Goal: Register for event/course

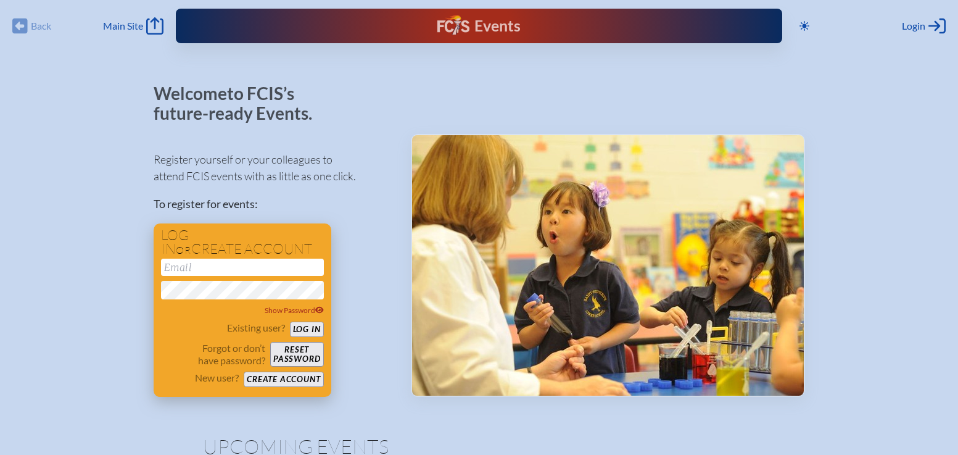
click at [263, 265] on input "email" at bounding box center [242, 267] width 163 height 17
type input "[PERSON_NAME][EMAIL_ADDRESS][PERSON_NAME][DOMAIN_NAME]"
click at [315, 326] on button "Log in" at bounding box center [307, 328] width 34 height 15
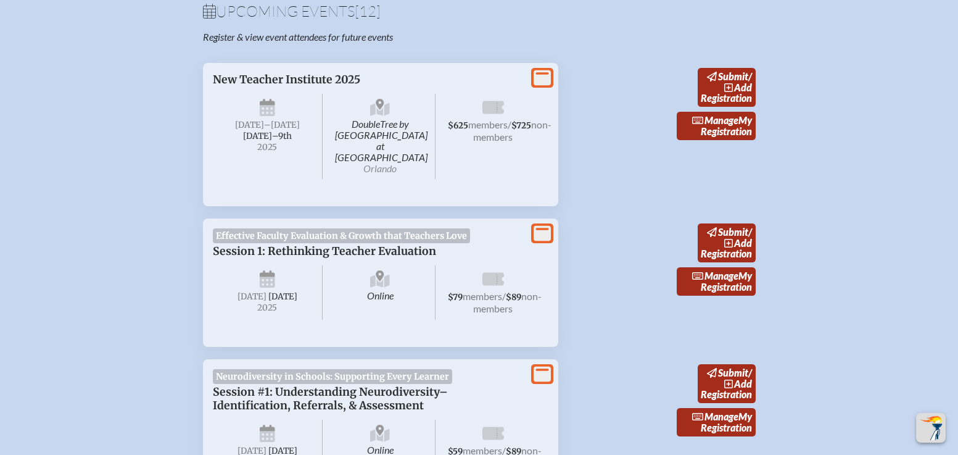
scroll to position [452, 0]
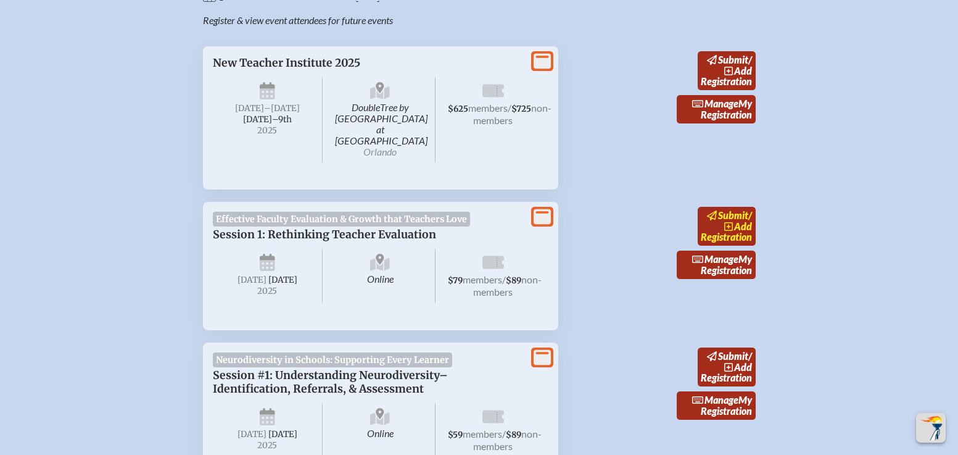
click at [731, 222] on icon at bounding box center [729, 227] width 10 height 10
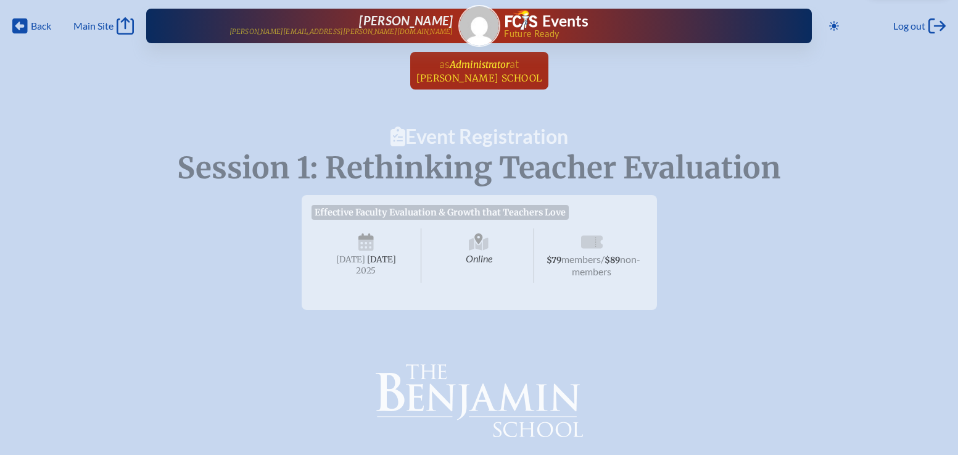
click at [471, 82] on span "Benjamin School" at bounding box center [480, 78] width 126 height 12
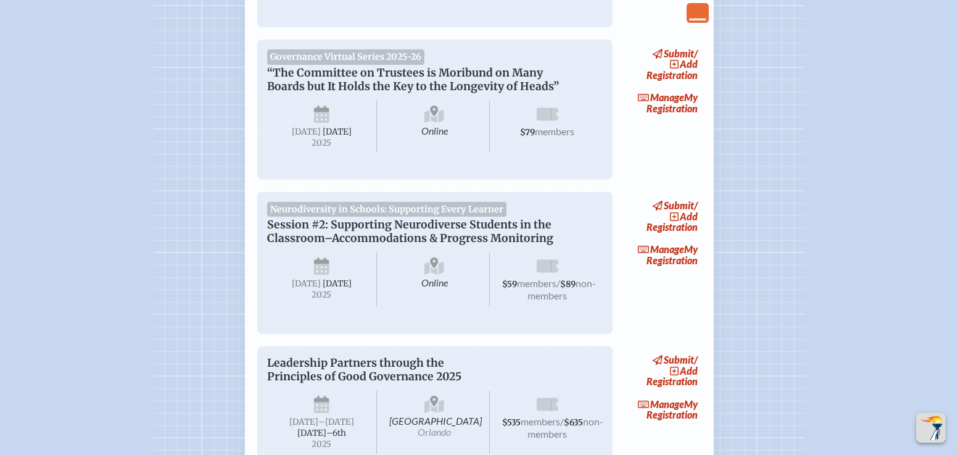
scroll to position [620, 0]
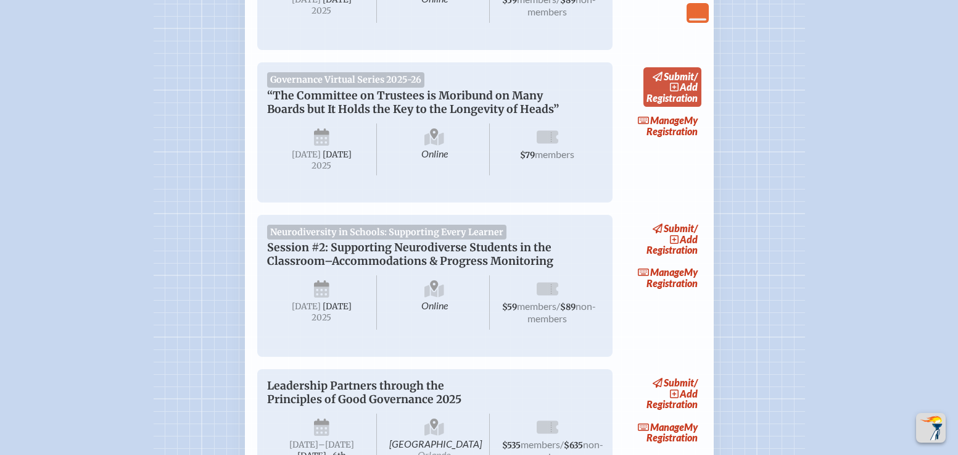
click at [679, 91] on icon at bounding box center [674, 87] width 9 height 9
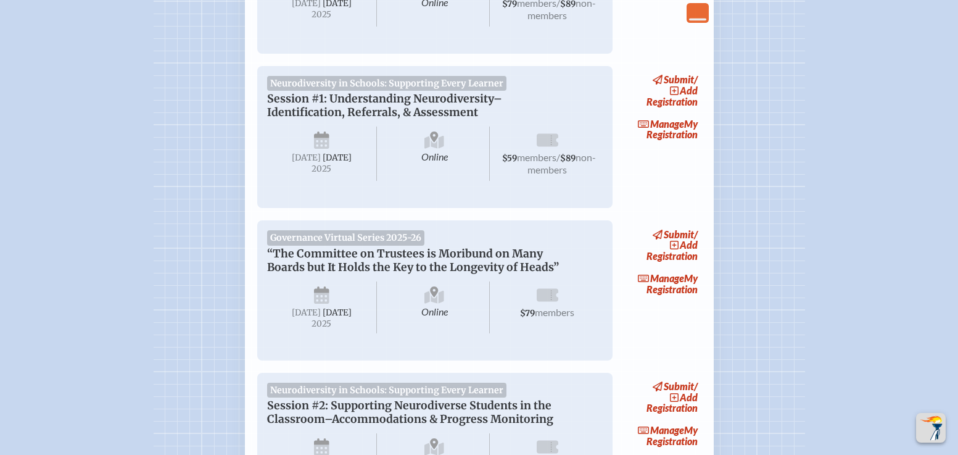
scroll to position [463, 0]
click at [663, 93] on link "submit / add Registration" at bounding box center [673, 89] width 58 height 39
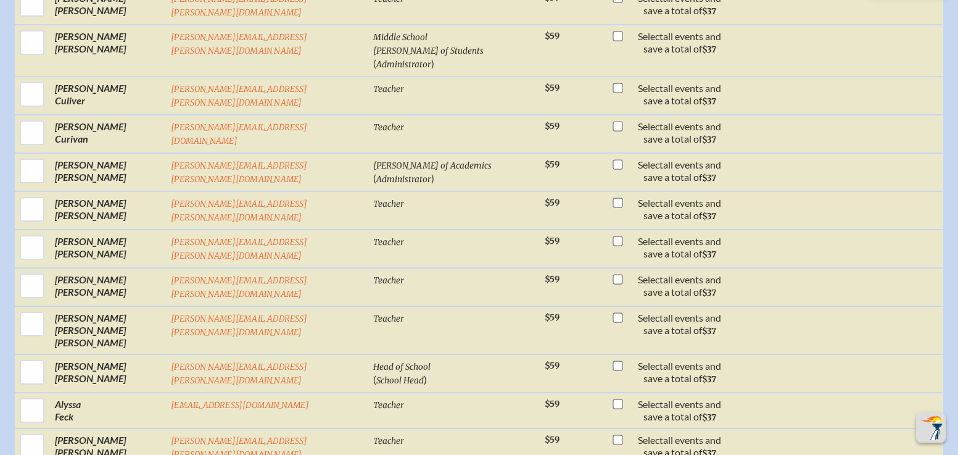
scroll to position [1277, 0]
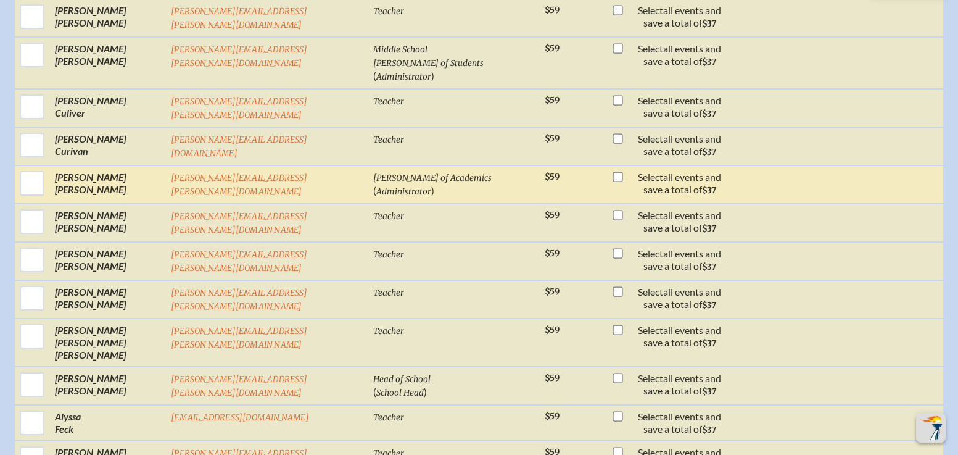
click at [613, 172] on input "checkbox" at bounding box center [618, 177] width 10 height 10
checkbox input "true"
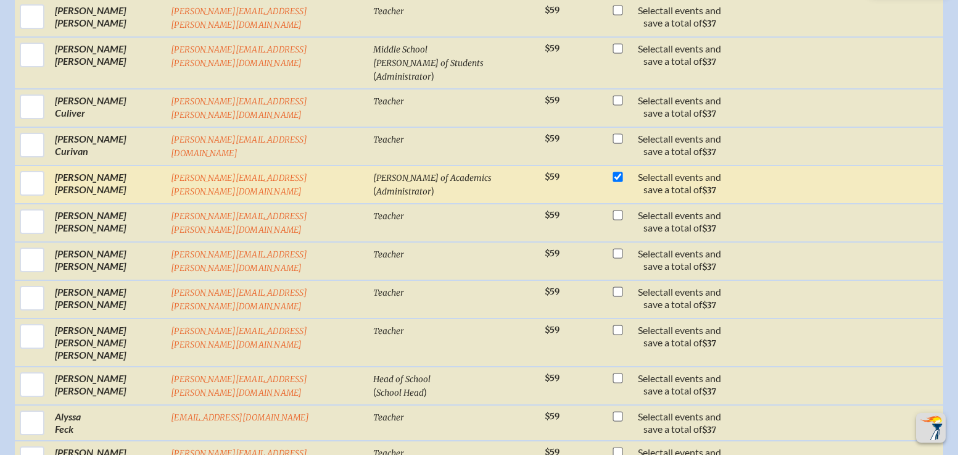
checkbox input "true"
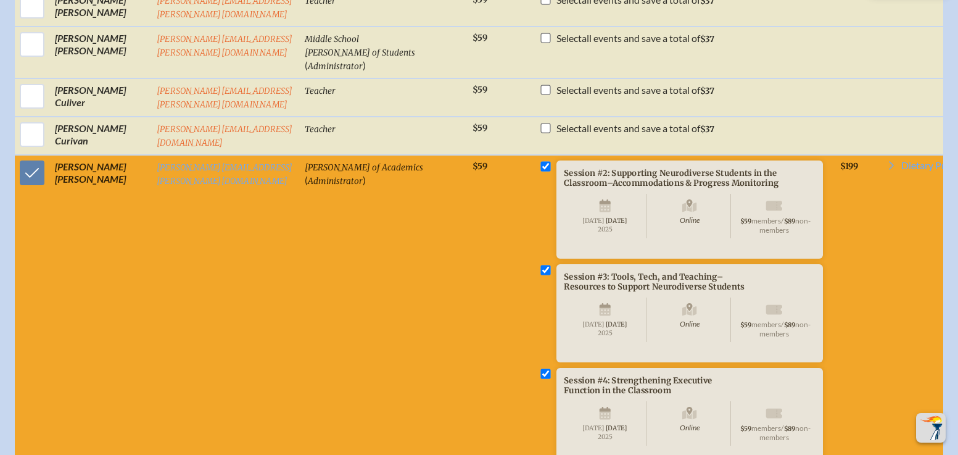
scroll to position [1277, 0]
click at [550, 368] on input "checkbox" at bounding box center [546, 373] width 10 height 10
checkbox input "false"
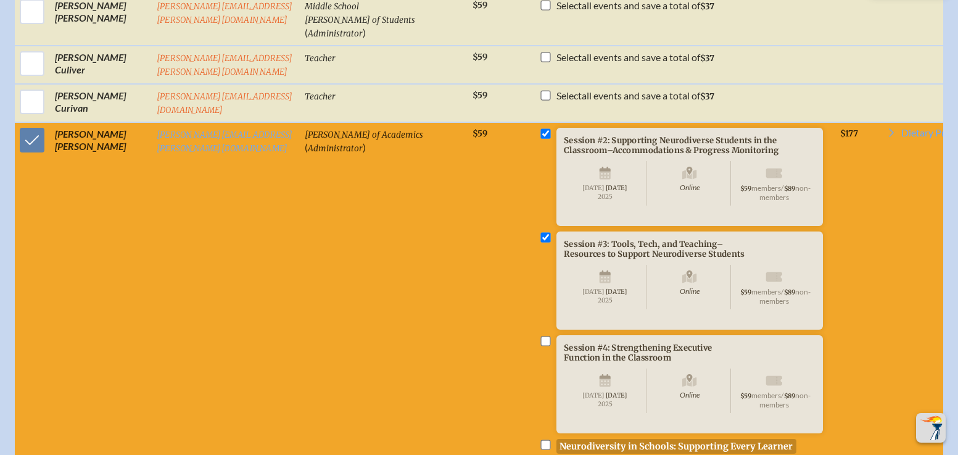
scroll to position [1309, 0]
click at [550, 231] on input "checkbox" at bounding box center [546, 236] width 10 height 10
checkbox input "false"
click at [550, 128] on input "checkbox" at bounding box center [546, 133] width 10 height 10
checkbox input "false"
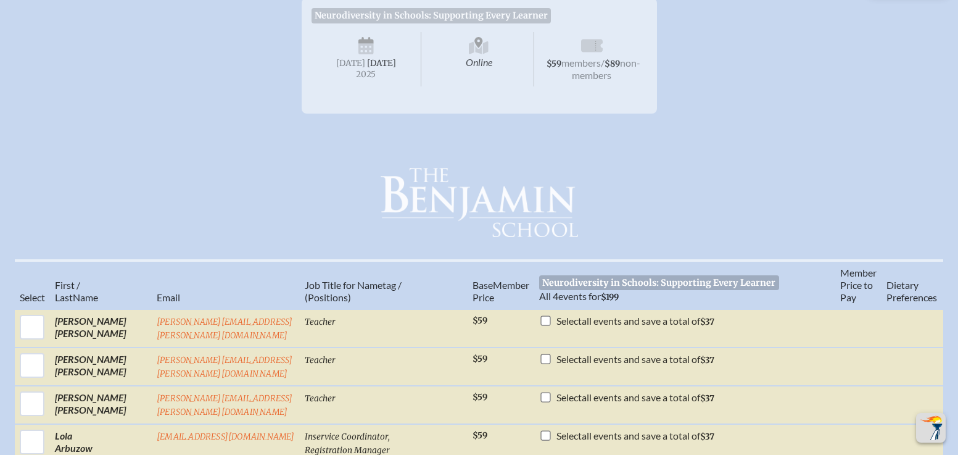
scroll to position [0, 0]
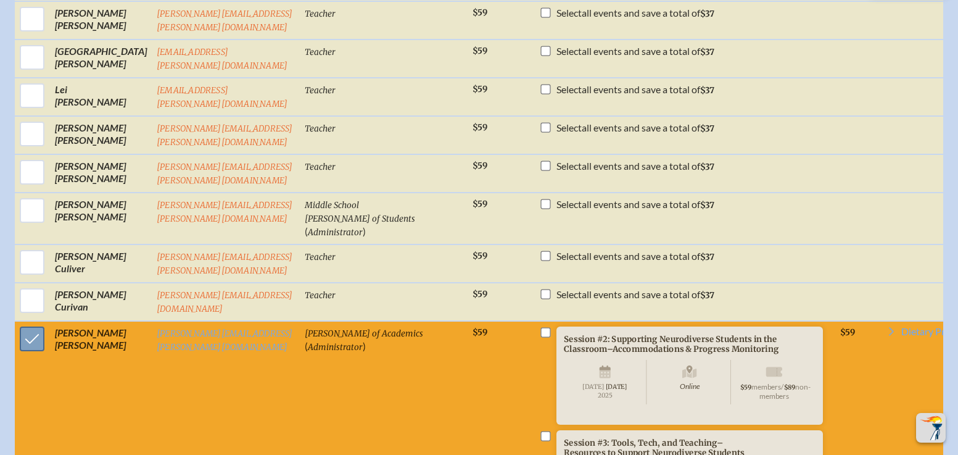
click at [34, 323] on input "checkbox" at bounding box center [32, 338] width 31 height 31
checkbox input "false"
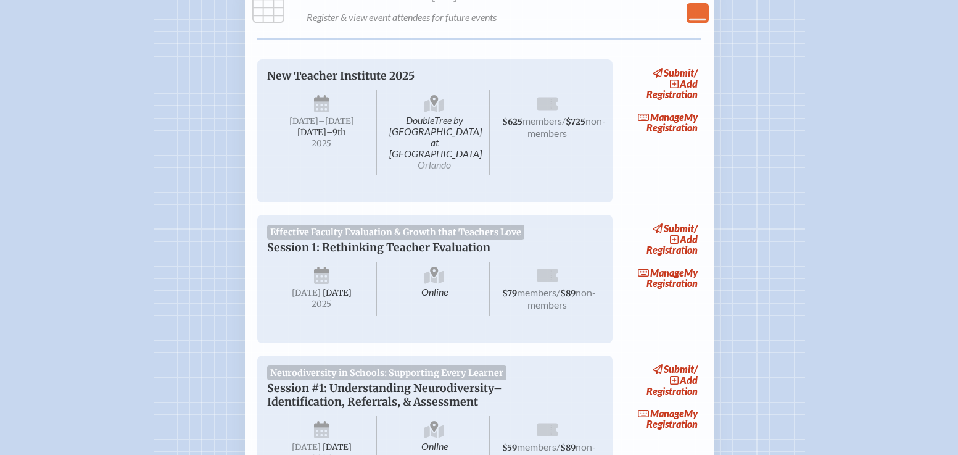
scroll to position [165, 0]
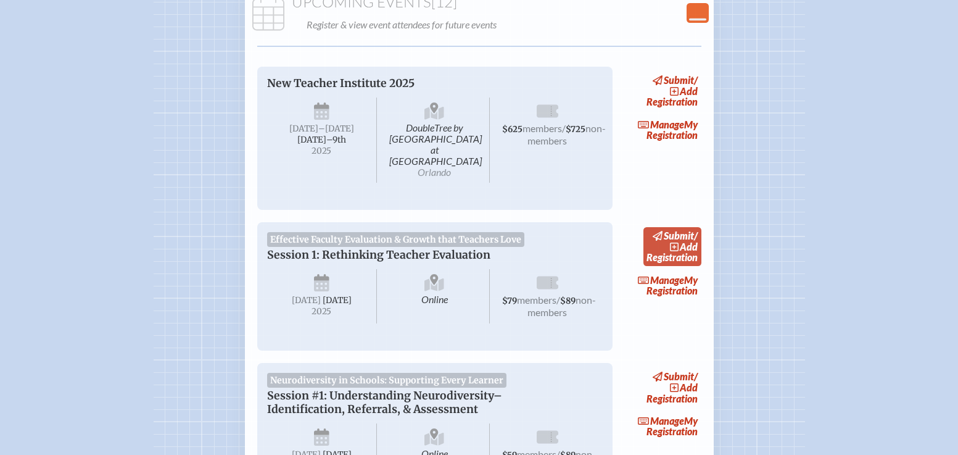
click at [680, 241] on span "add" at bounding box center [689, 247] width 18 height 12
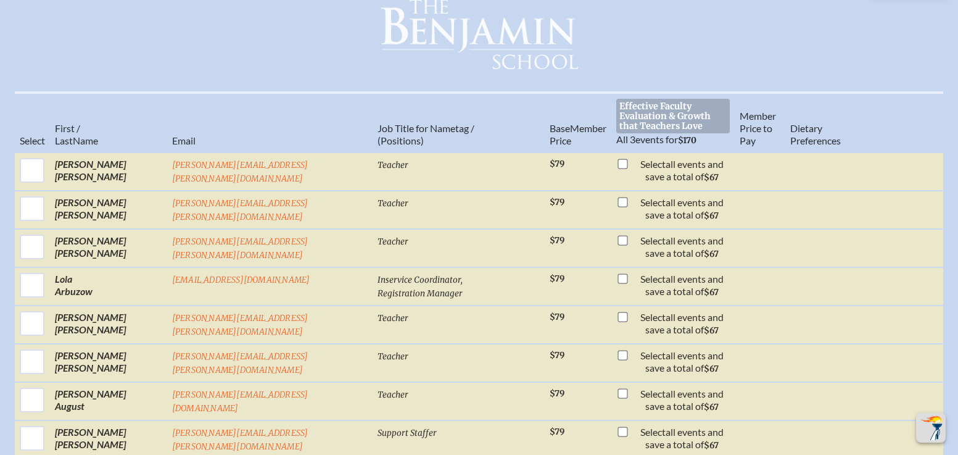
scroll to position [371, 0]
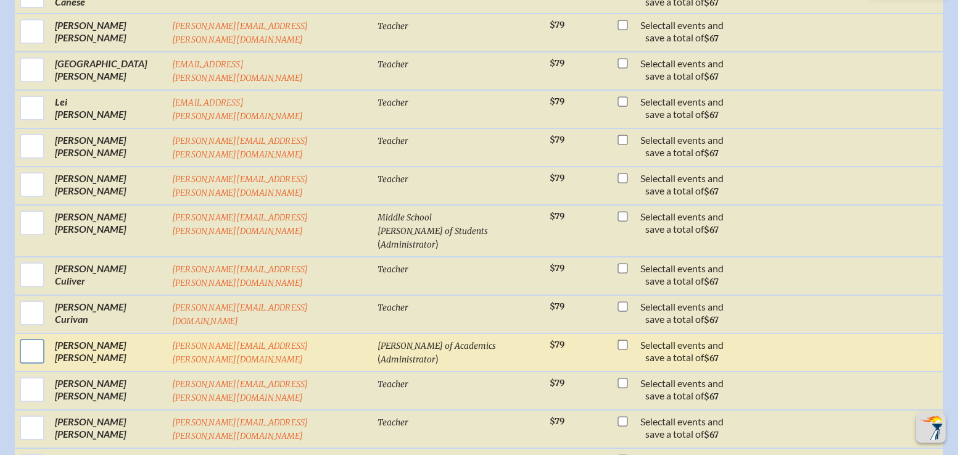
click at [32, 336] on input "checkbox" at bounding box center [32, 351] width 31 height 31
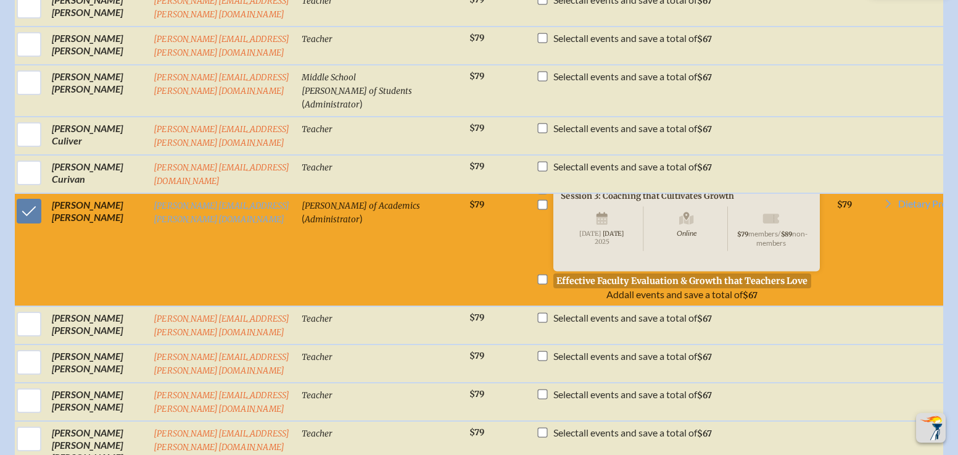
scroll to position [1214, 0]
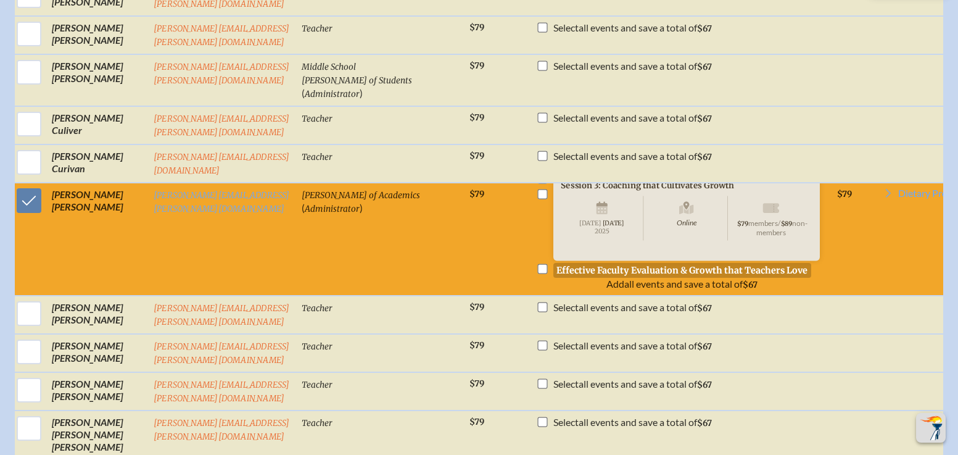
drag, startPoint x: 955, startPoint y: 274, endPoint x: 945, endPoint y: 238, distance: 37.9
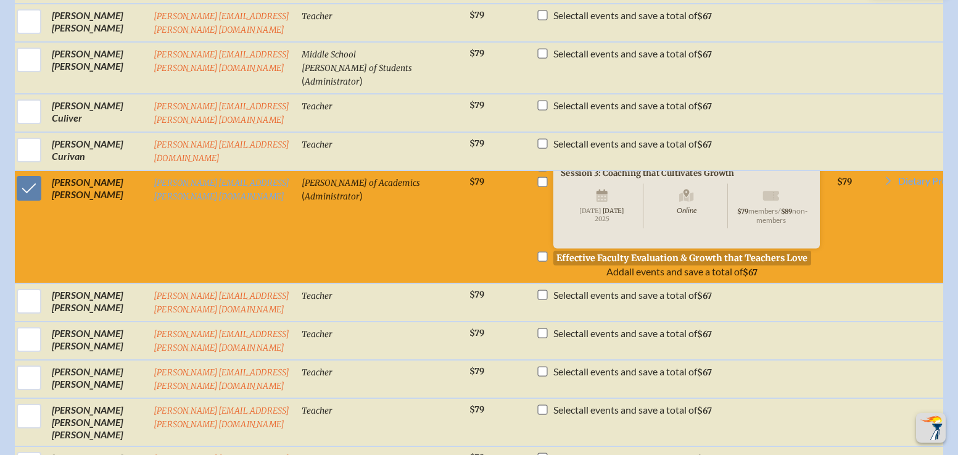
scroll to position [1213, 0]
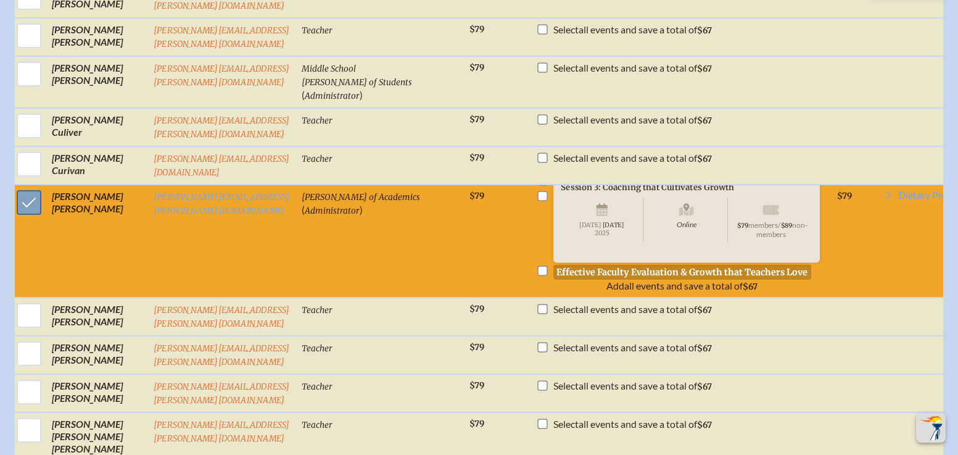
click at [34, 187] on input "checkbox" at bounding box center [29, 202] width 31 height 31
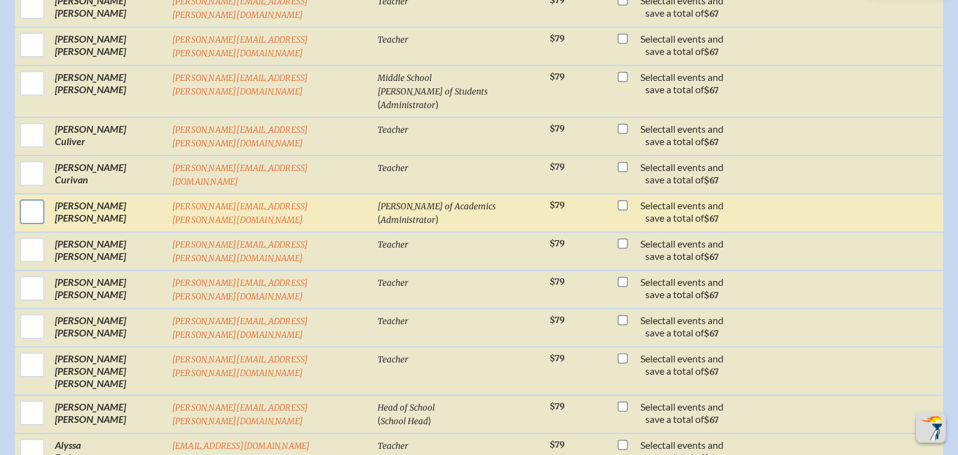
scroll to position [0, 0]
click at [34, 196] on input "checkbox" at bounding box center [32, 211] width 31 height 31
checkbox input "true"
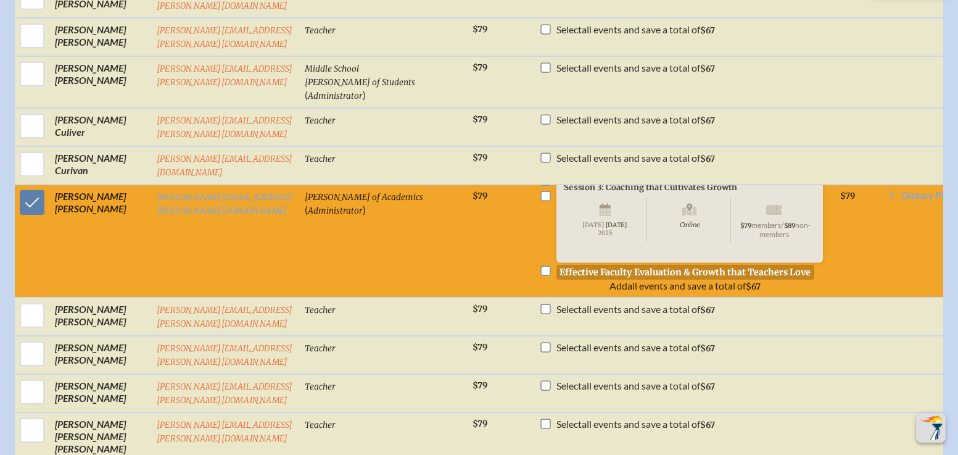
click at [550, 265] on input "checkbox" at bounding box center [546, 270] width 10 height 10
checkbox input "true"
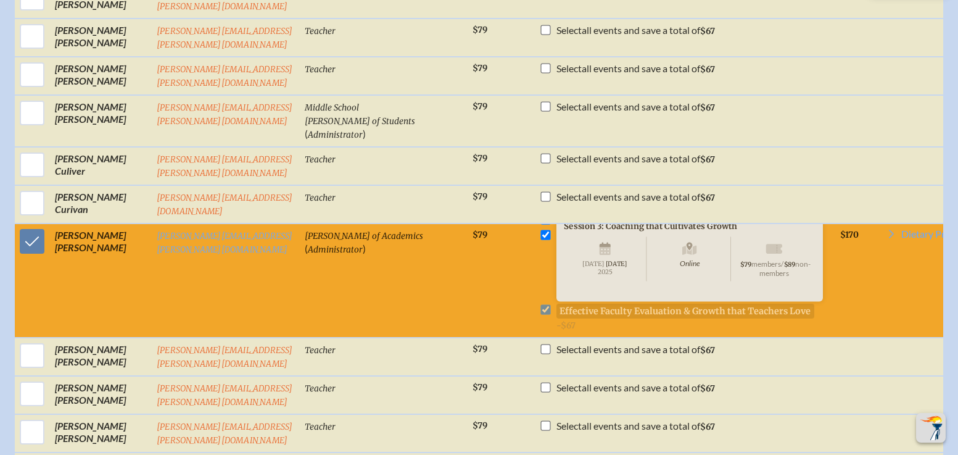
scroll to position [1173, 0]
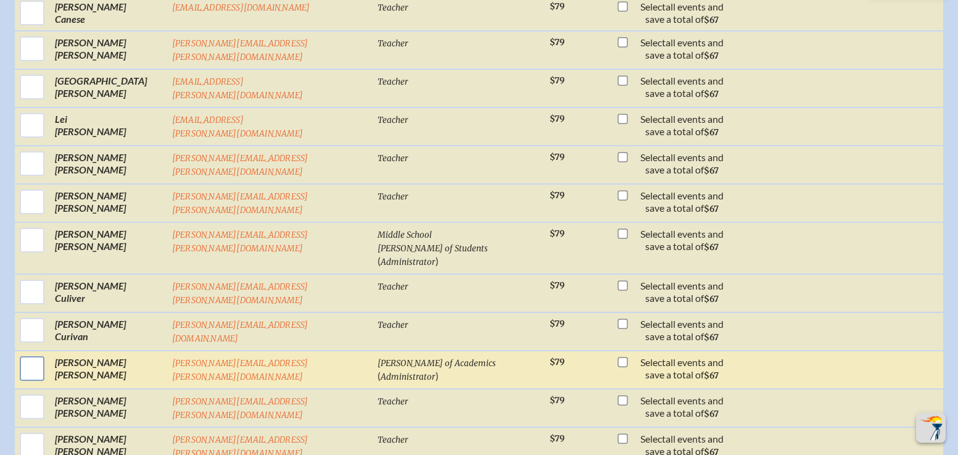
click at [35, 353] on input "checkbox" at bounding box center [32, 368] width 31 height 31
checkbox input "true"
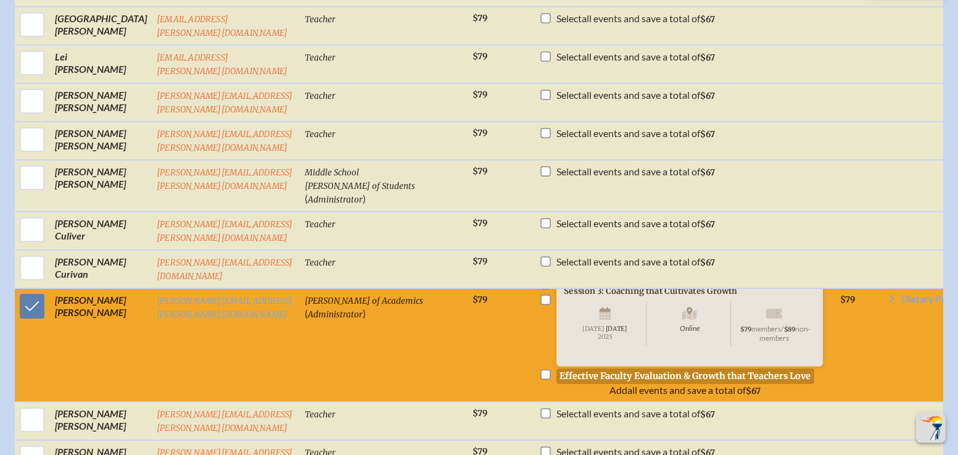
scroll to position [1111, 0]
click at [550, 370] on input "checkbox" at bounding box center [546, 375] width 10 height 10
checkbox input "true"
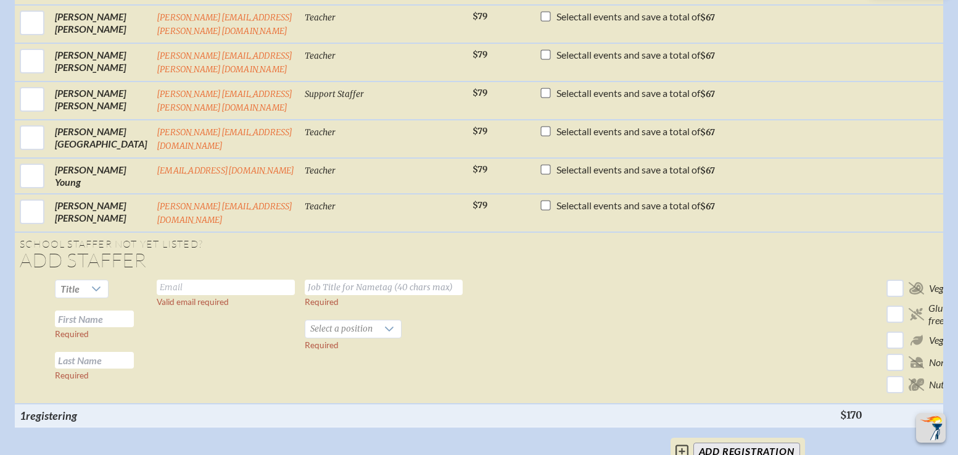
scroll to position [4217, 0]
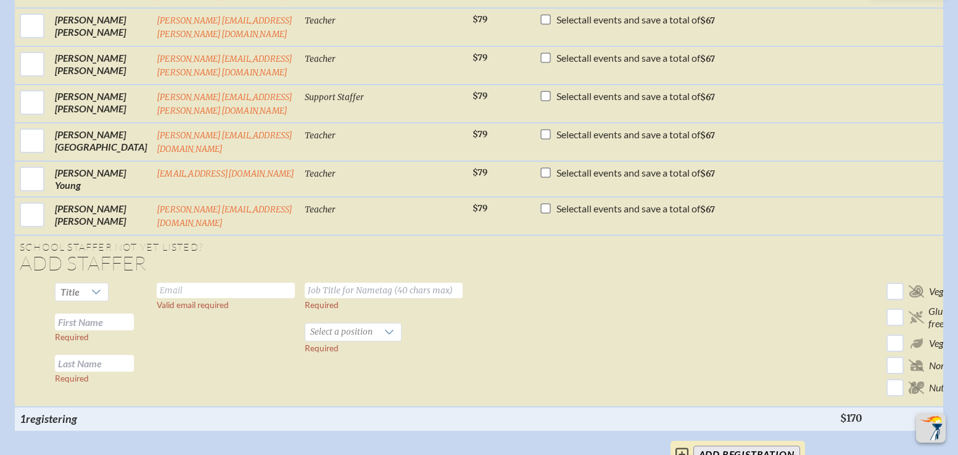
click at [685, 447] on icon at bounding box center [682, 453] width 13 height 13
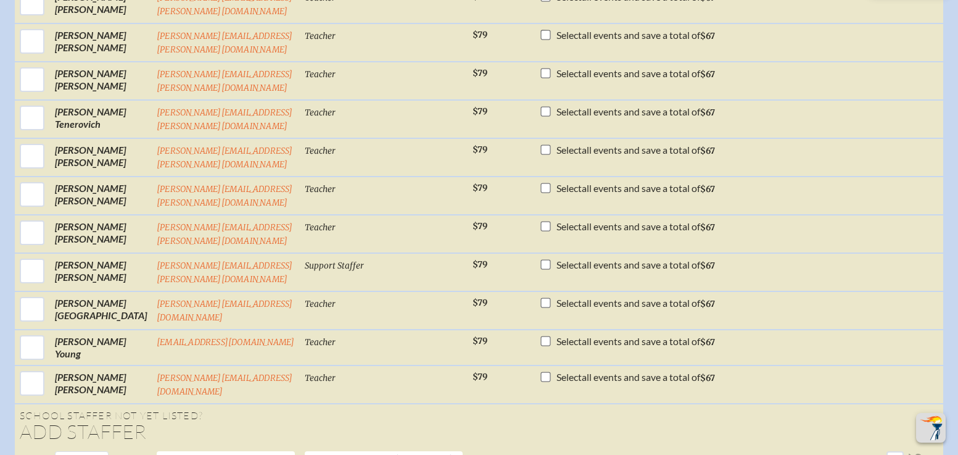
scroll to position [4048, 0]
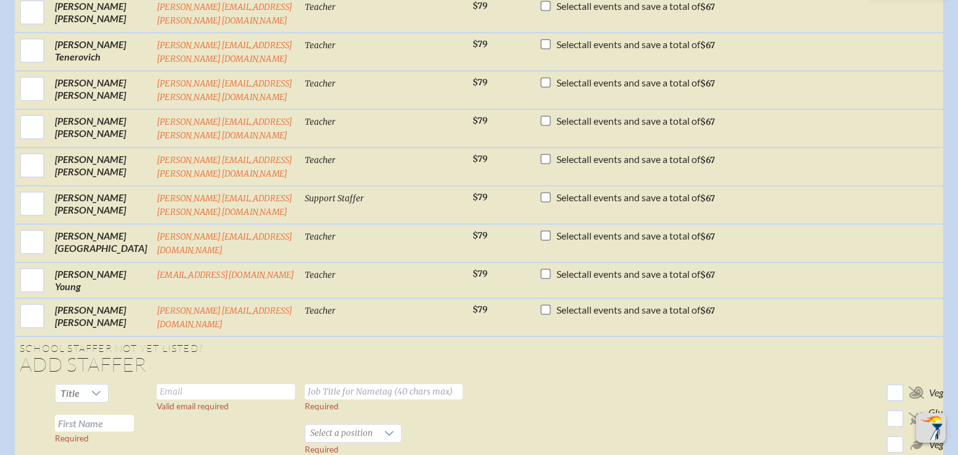
scroll to position [4127, 0]
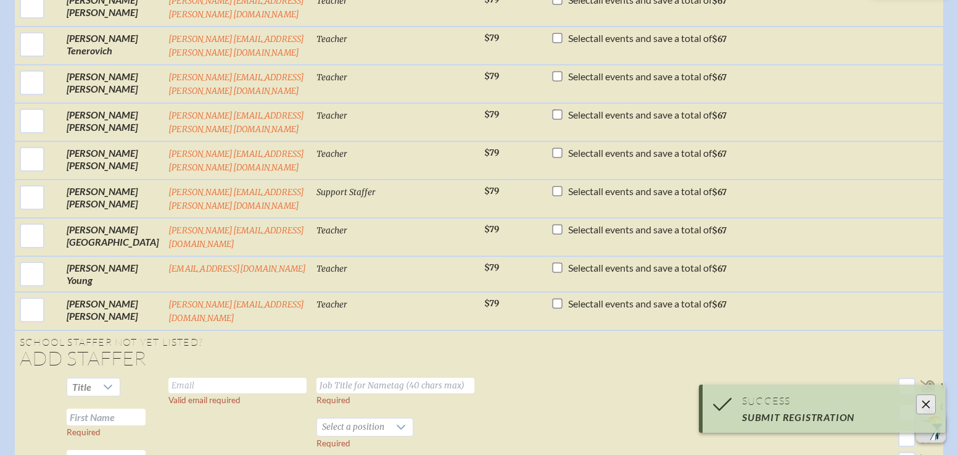
scroll to position [4132, 0]
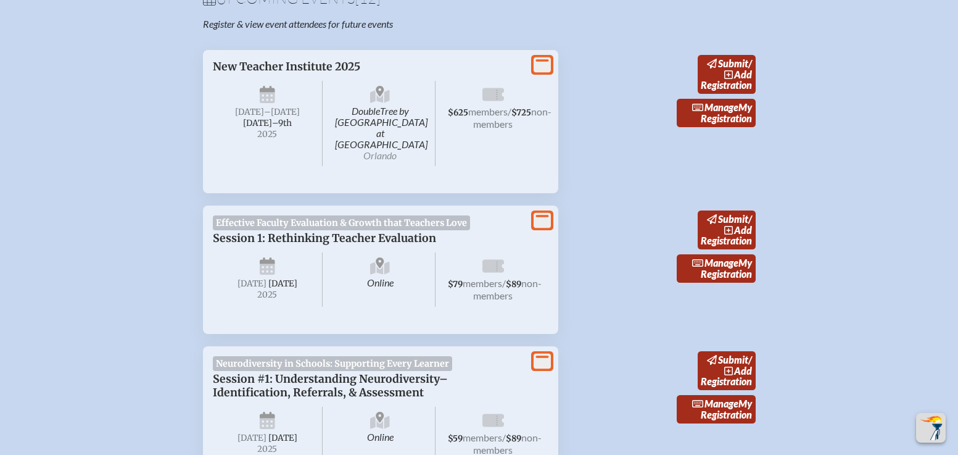
scroll to position [444, 0]
